Goal: Task Accomplishment & Management: Complete application form

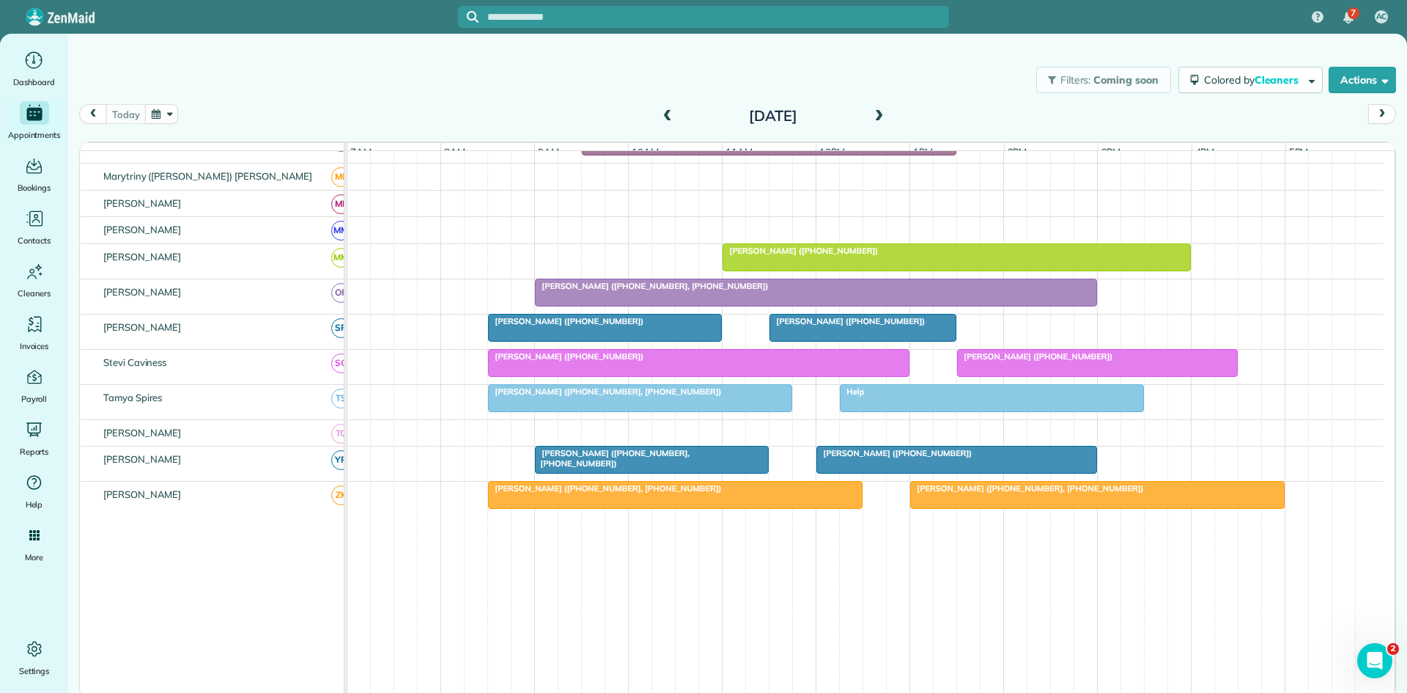
scroll to position [694, 0]
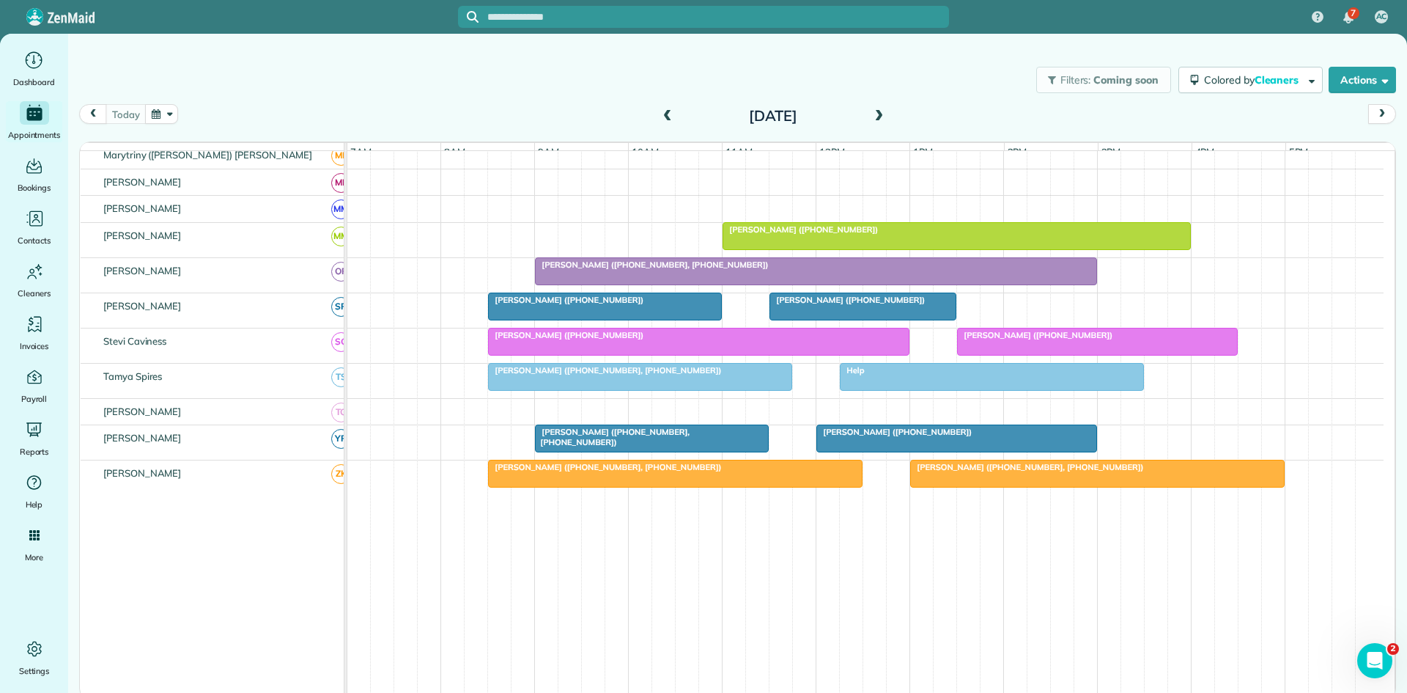
click at [951, 284] on div at bounding box center [816, 271] width 561 height 26
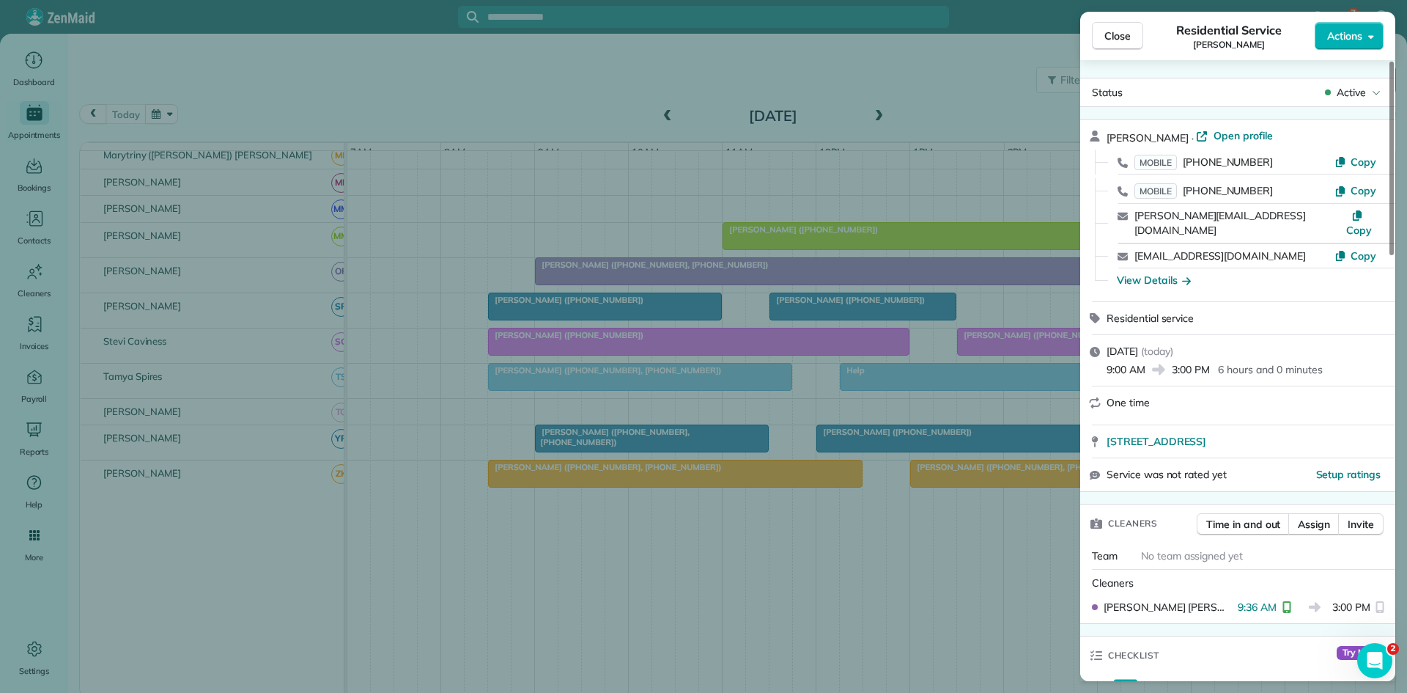
click at [951, 284] on div "Close Residential Service [PERSON_NAME] Actions Status Active [PERSON_NAME] · O…" at bounding box center [703, 346] width 1407 height 693
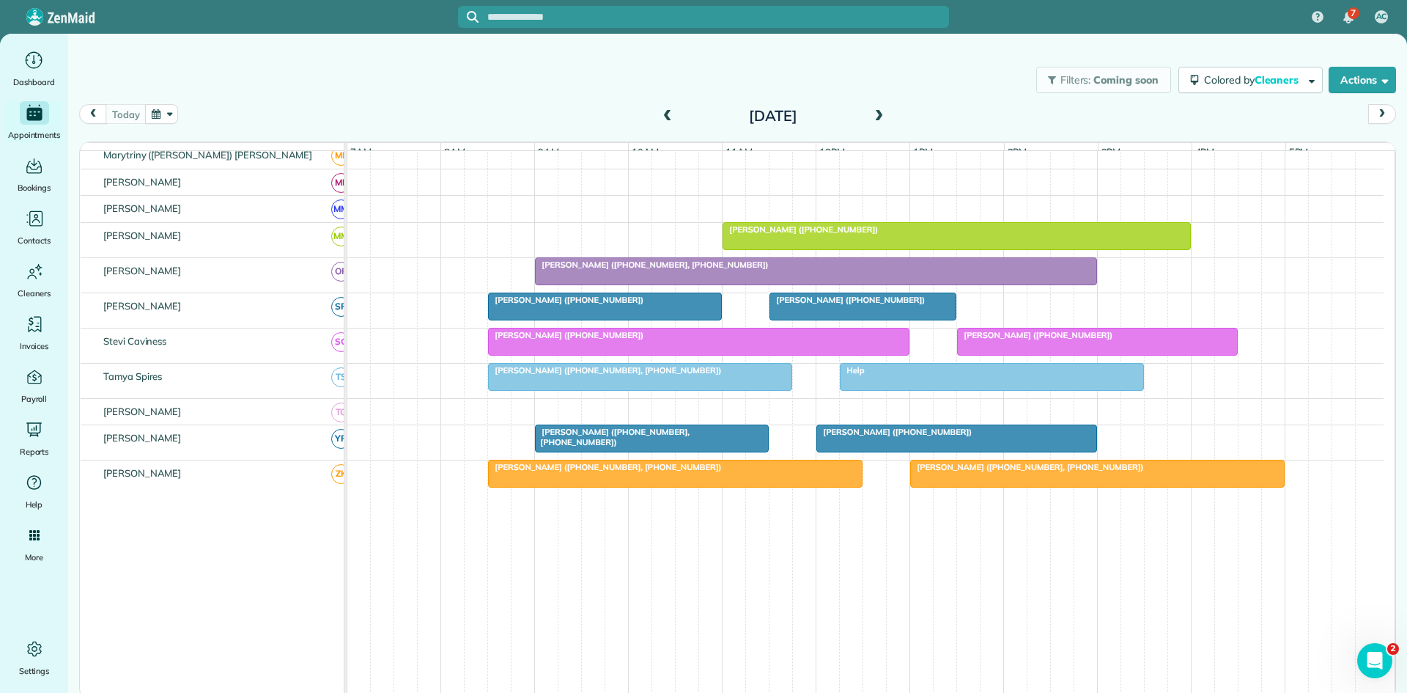
click at [1046, 355] on div at bounding box center [1097, 341] width 279 height 26
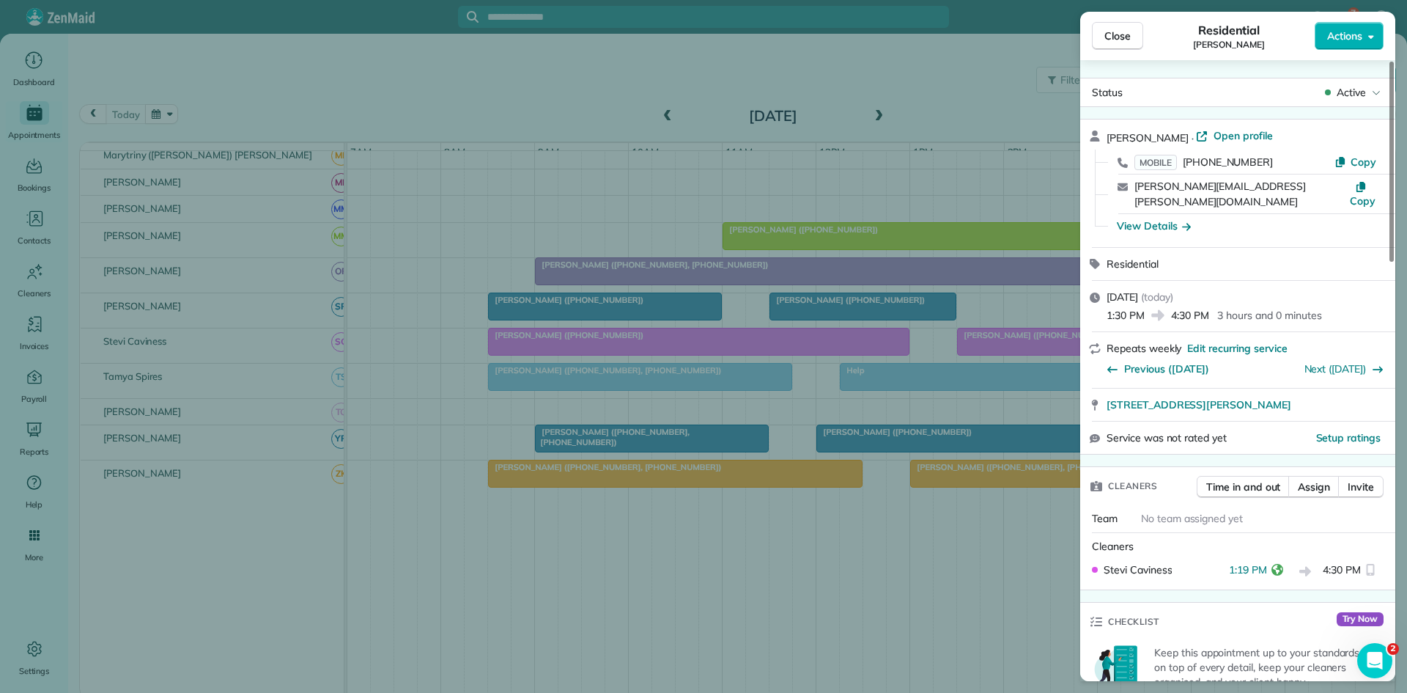
click at [988, 354] on div "Close Residential [PERSON_NAME] Actions Status Active [PERSON_NAME] · Open prof…" at bounding box center [703, 346] width 1407 height 693
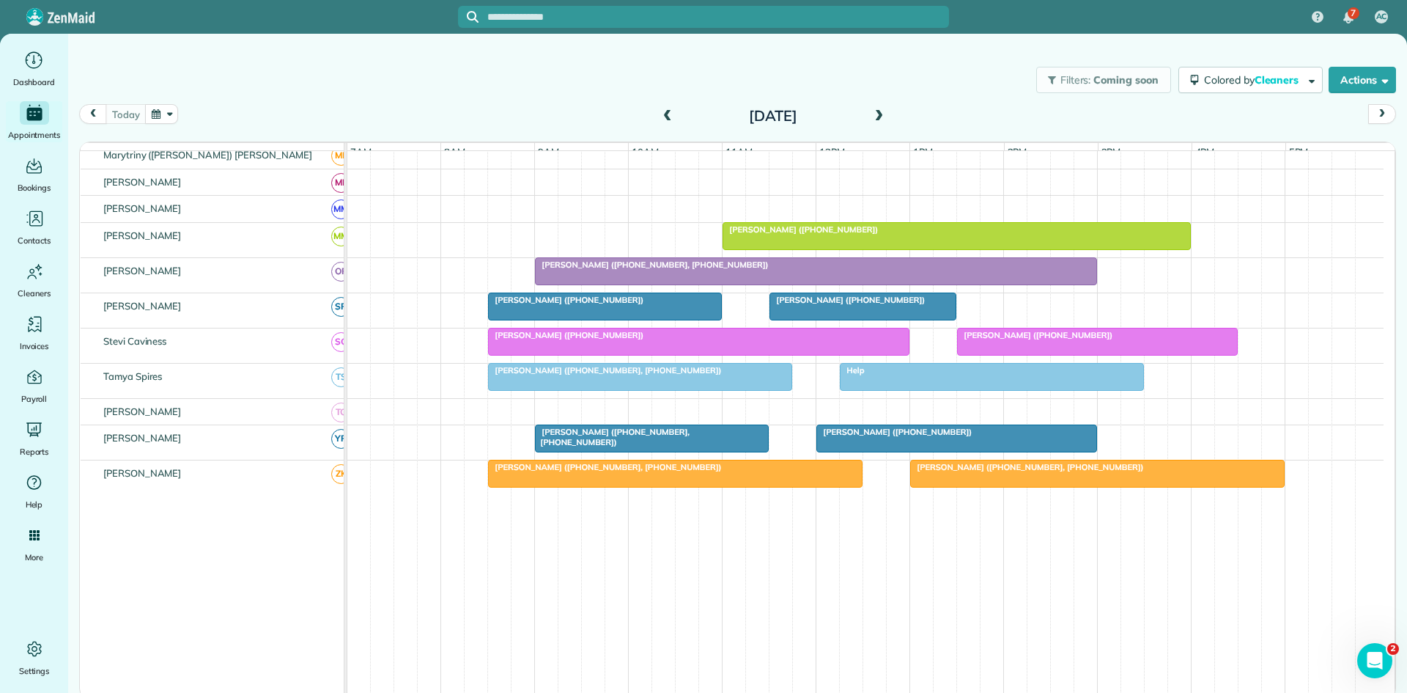
click at [878, 114] on span at bounding box center [879, 116] width 16 height 13
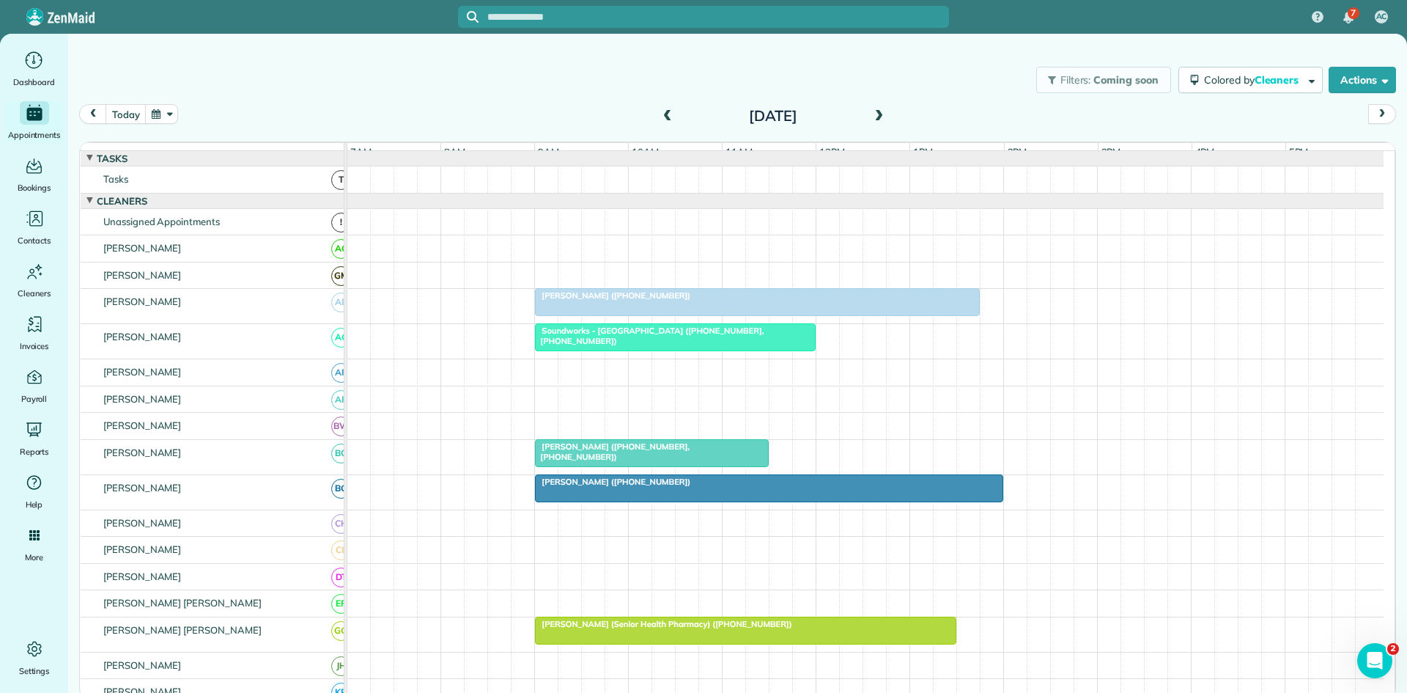
click at [612, 454] on span "[PERSON_NAME] ([PHONE_NUMBER], [PHONE_NUMBER])" at bounding box center [611, 451] width 155 height 21
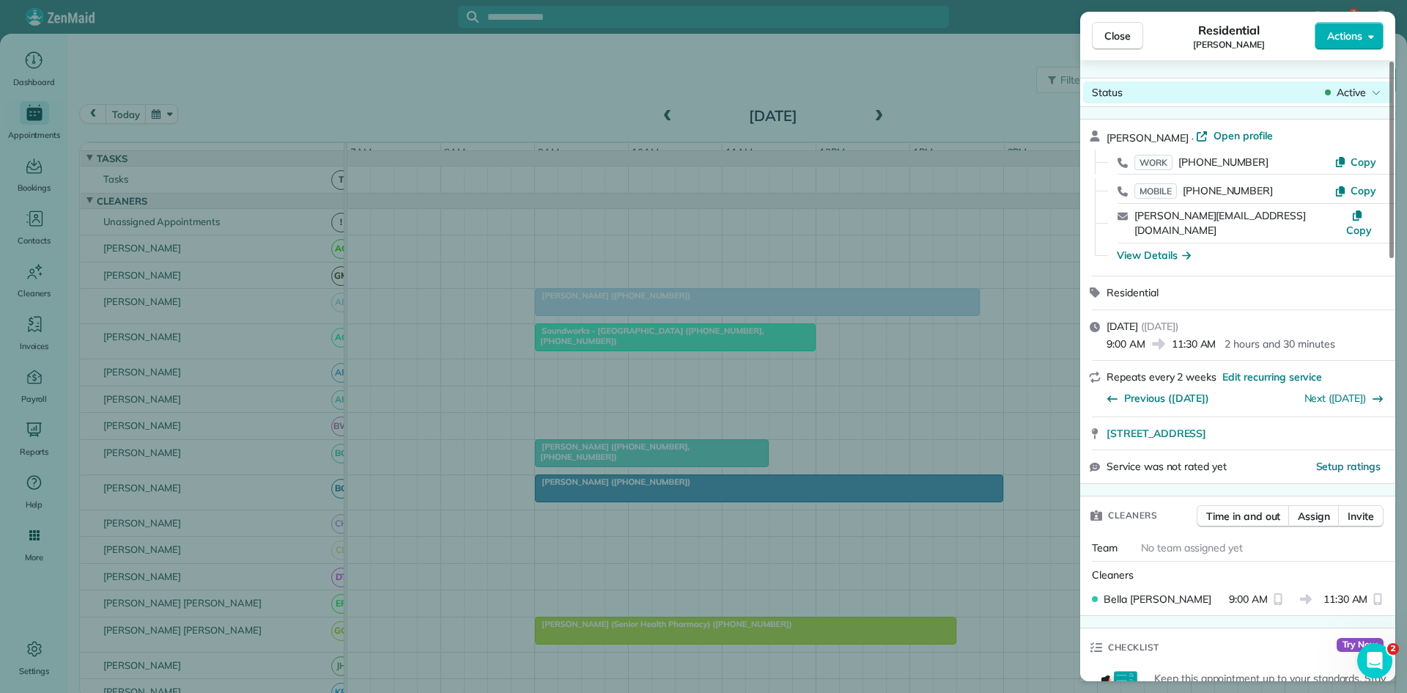
click at [1374, 101] on body "7 AC Dashboard Appointments Bookings Contacts Cleaners Invoices Payroll Reports…" at bounding box center [703, 346] width 1407 height 693
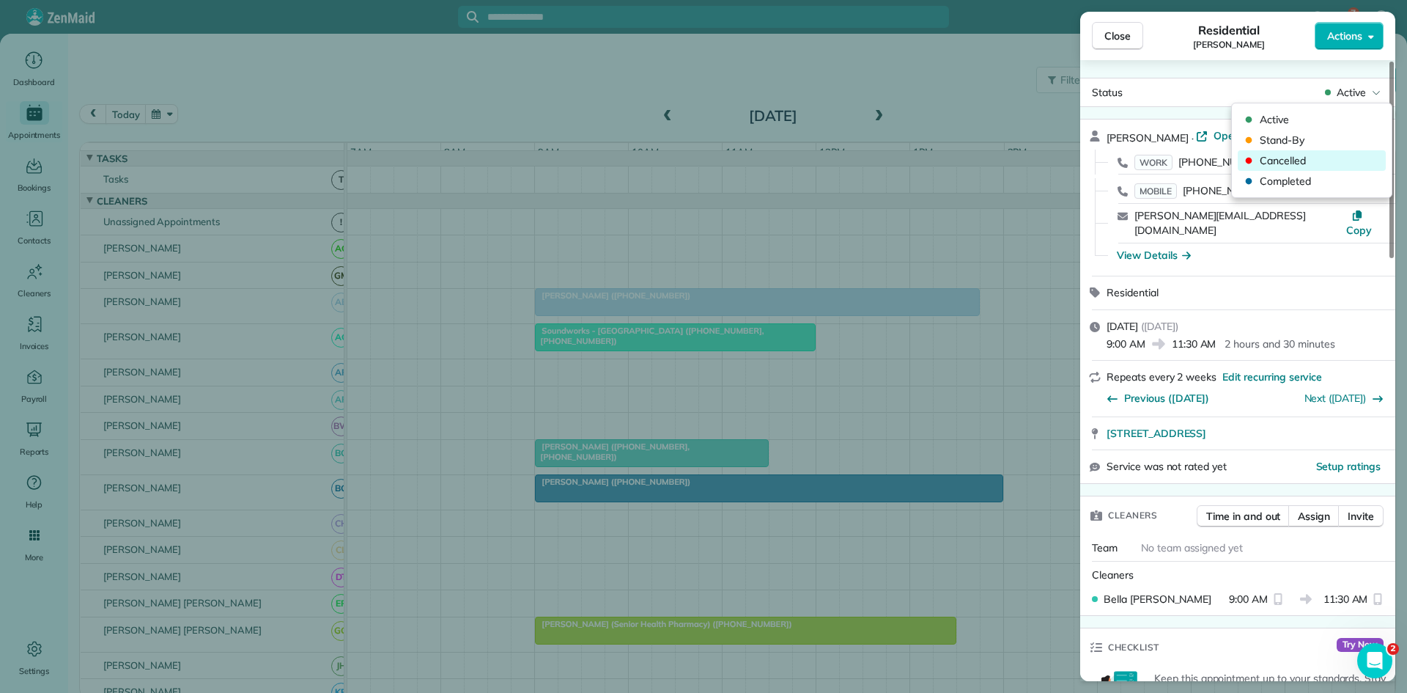
click at [1305, 161] on span "Cancelled" at bounding box center [1321, 160] width 123 height 15
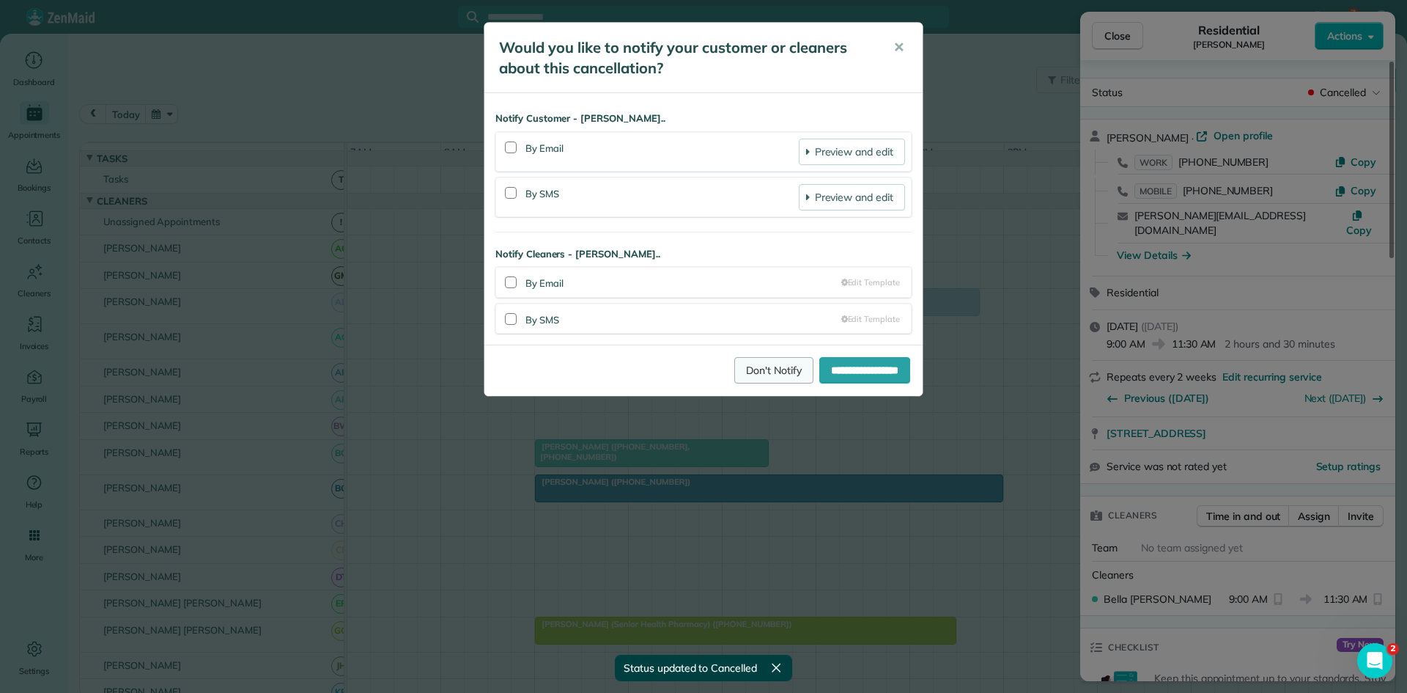
click at [734, 367] on link "Don't Notify" at bounding box center [773, 370] width 79 height 26
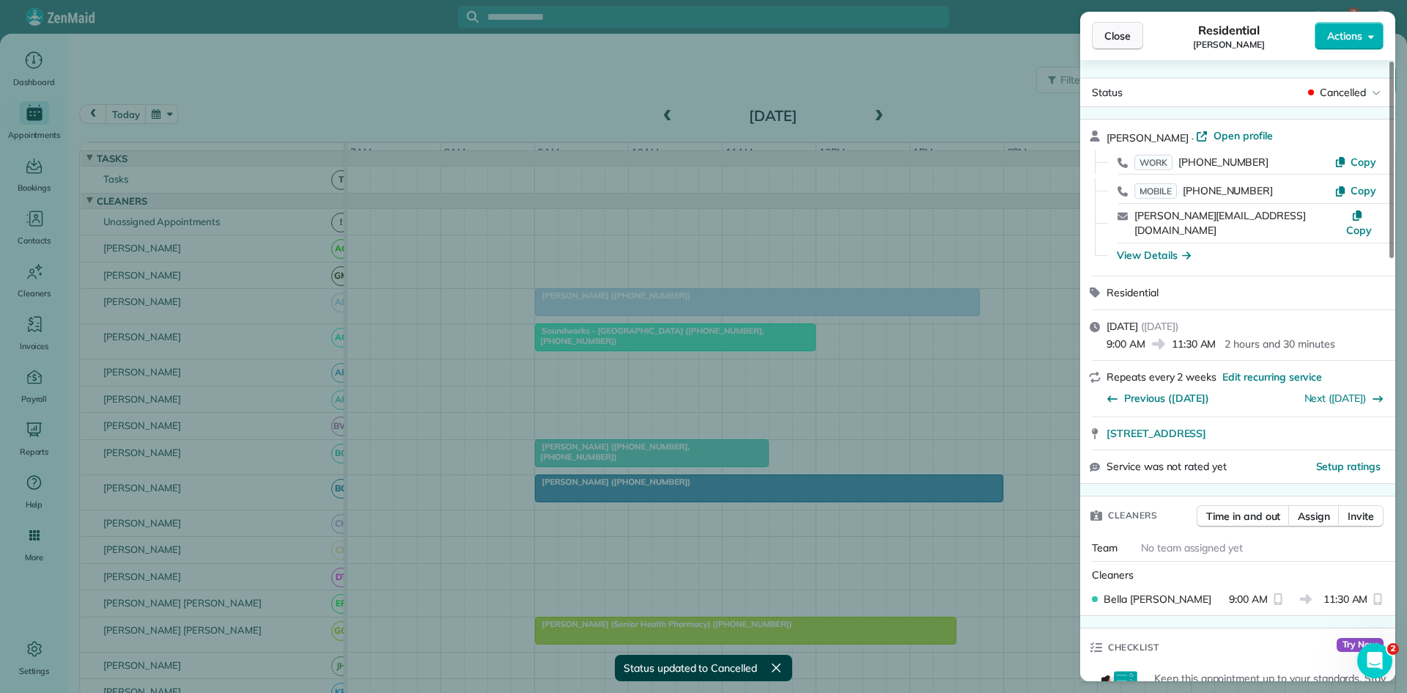
click at [1111, 38] on span "Close" at bounding box center [1118, 36] width 26 height 15
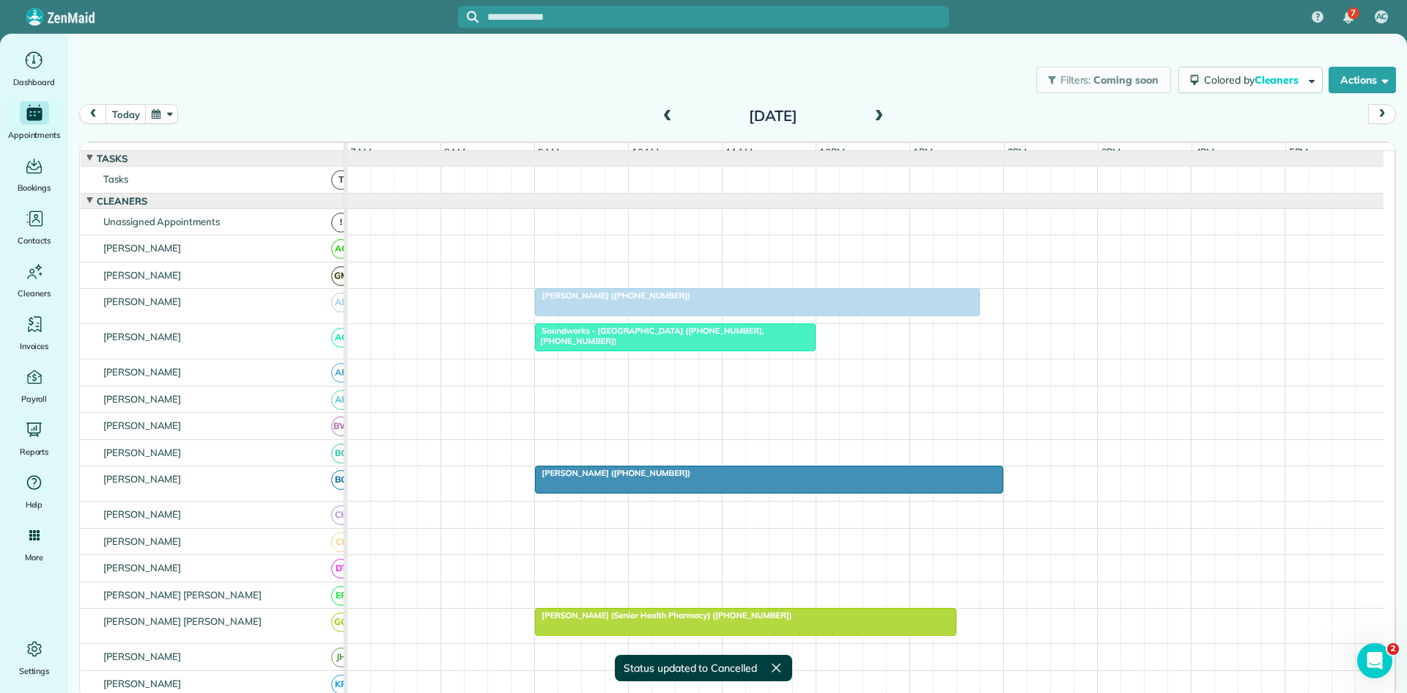
click at [878, 119] on span at bounding box center [879, 116] width 16 height 13
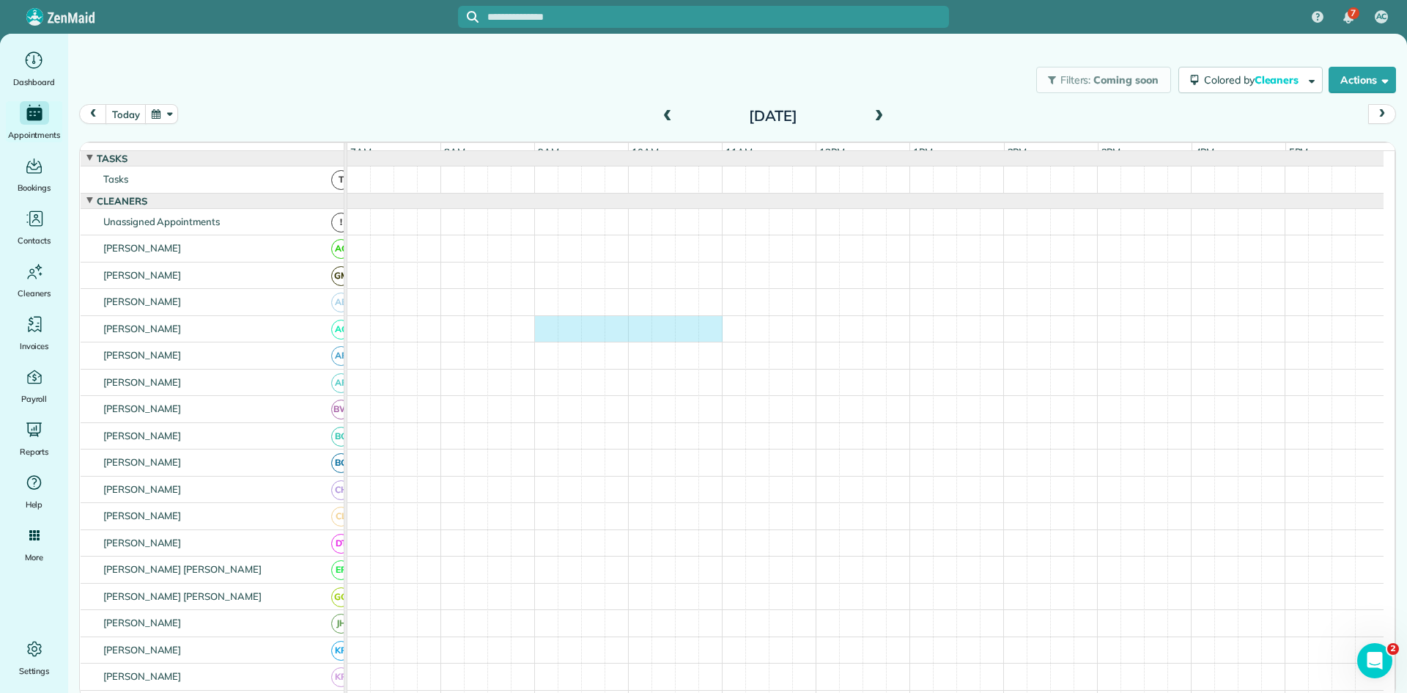
drag, startPoint x: 544, startPoint y: 336, endPoint x: 704, endPoint y: 329, distance: 160.7
click at [710, 331] on div at bounding box center [865, 329] width 1036 height 26
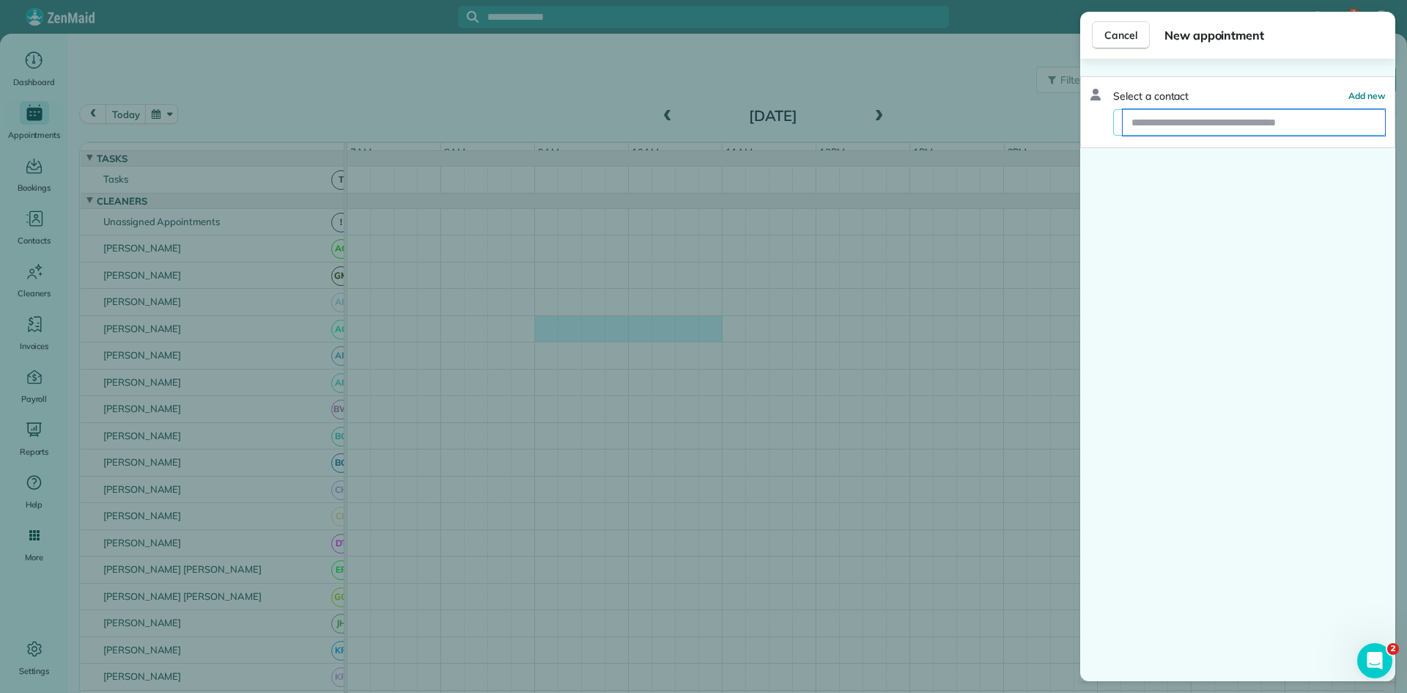
click at [1223, 124] on input "text" at bounding box center [1254, 122] width 262 height 26
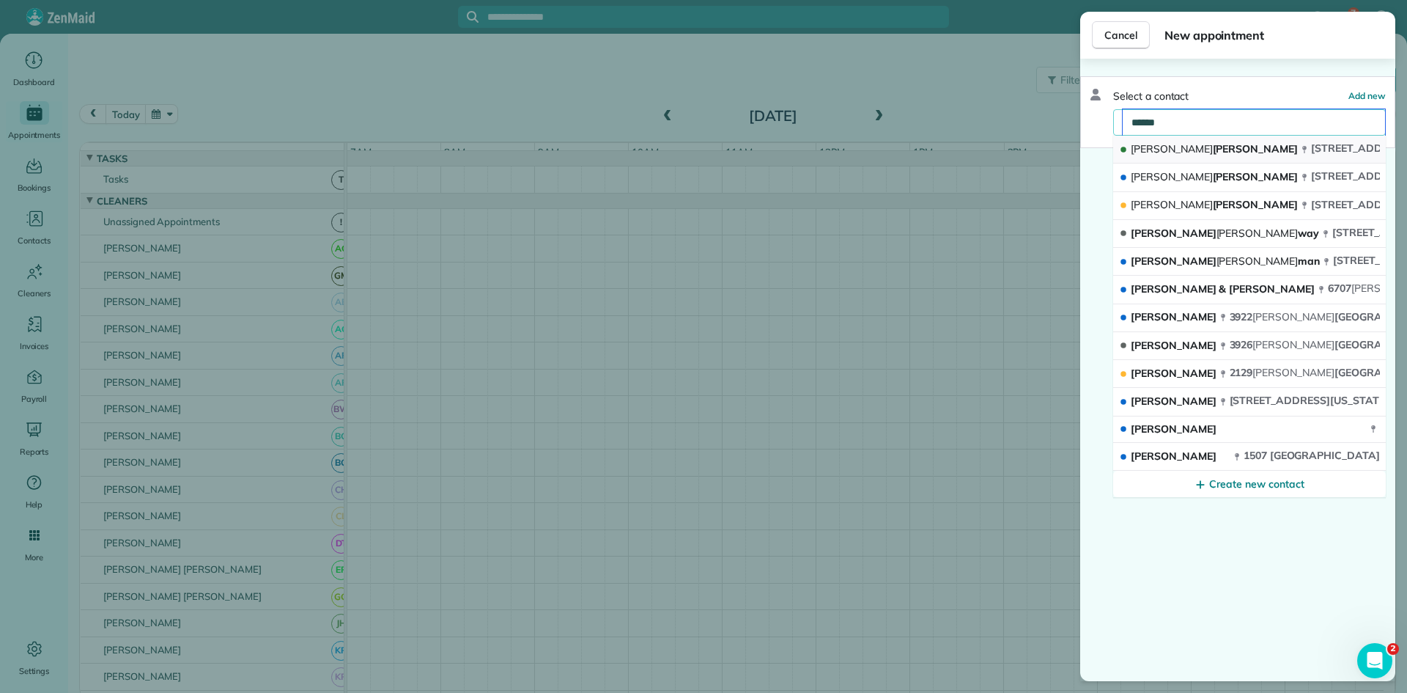
type input "*****"
click at [1311, 155] on span "[STREET_ADDRESS]" at bounding box center [1361, 148] width 100 height 15
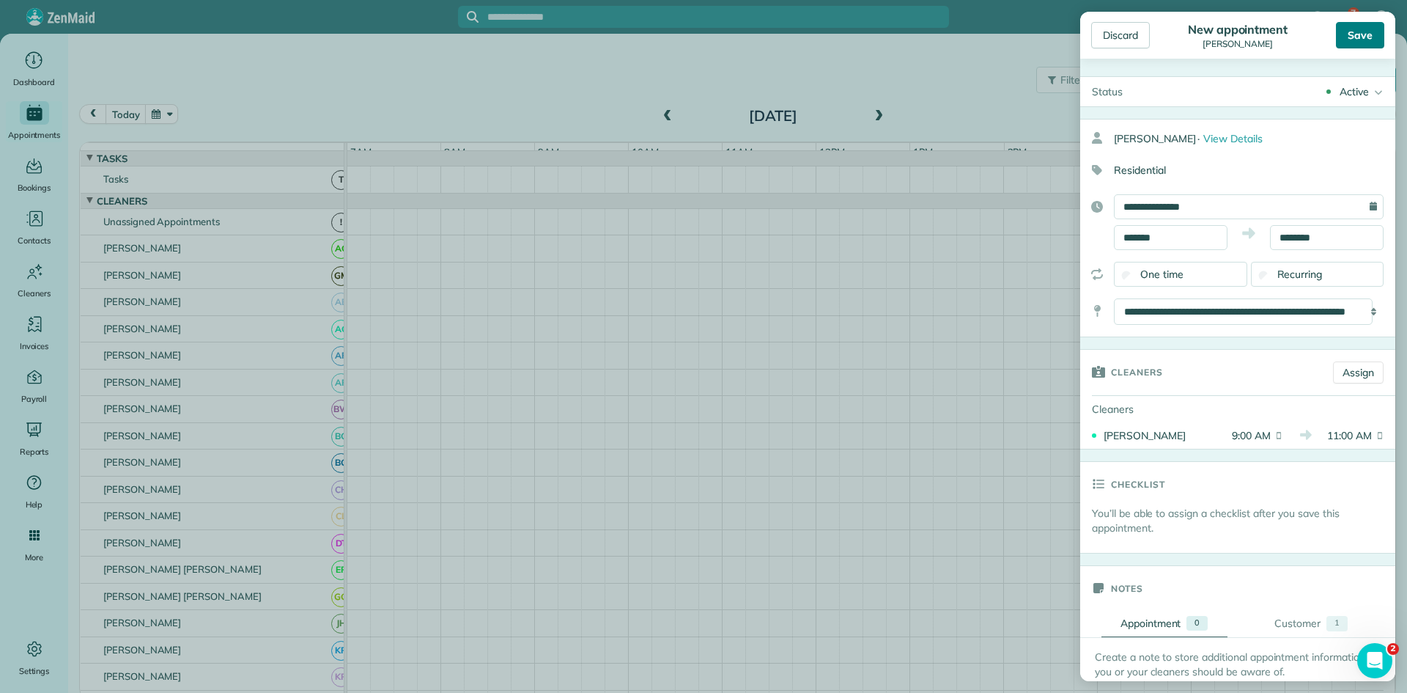
click at [1367, 32] on div "Save" at bounding box center [1360, 35] width 48 height 26
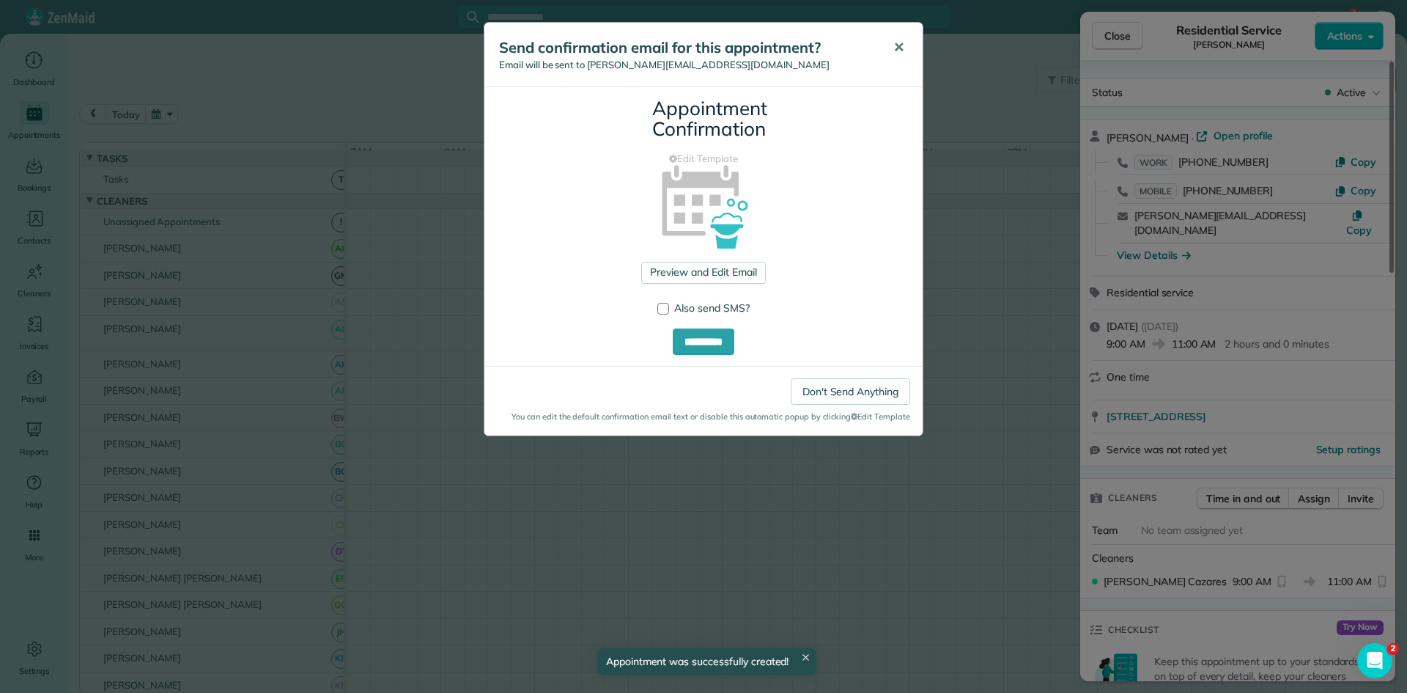
click at [905, 63] on button "✕" at bounding box center [899, 47] width 33 height 35
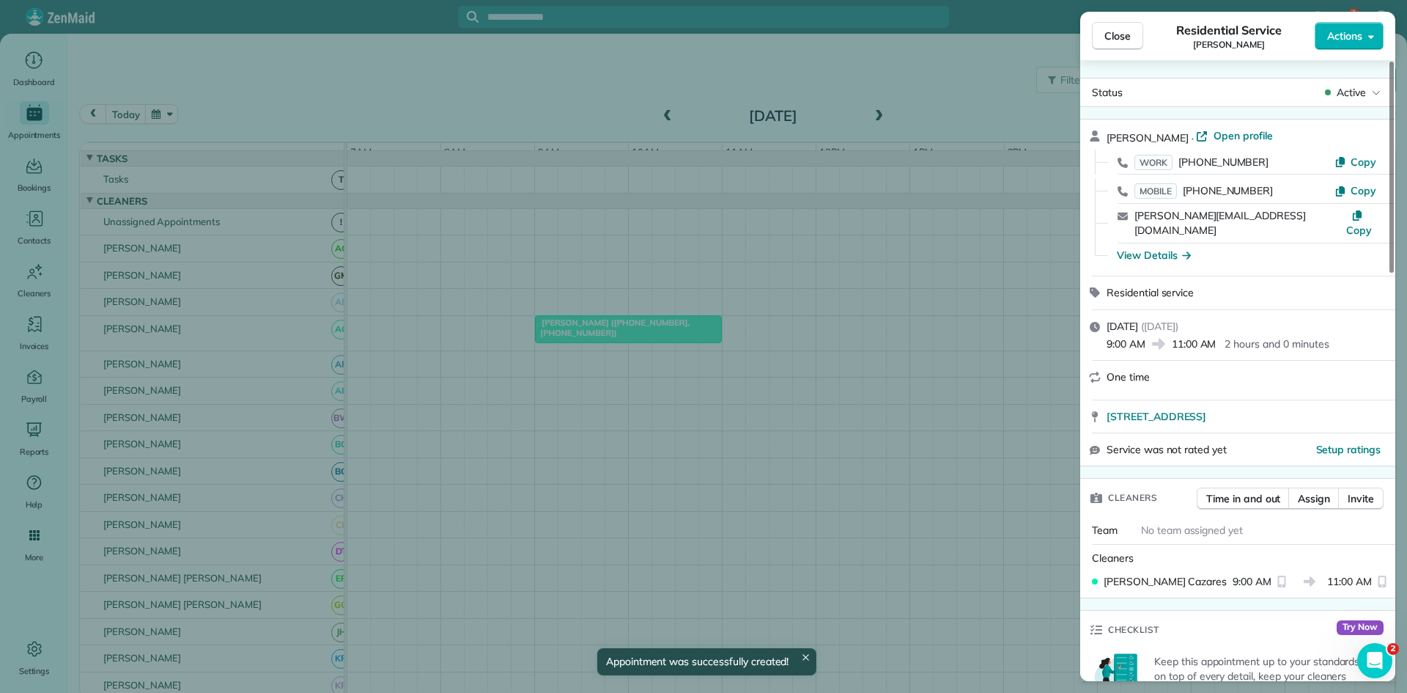
drag, startPoint x: 1116, startPoint y: 29, endPoint x: 1124, endPoint y: 32, distance: 8.9
click at [1116, 30] on span "Close" at bounding box center [1118, 36] width 26 height 15
